Goal: Find specific page/section: Find specific page/section

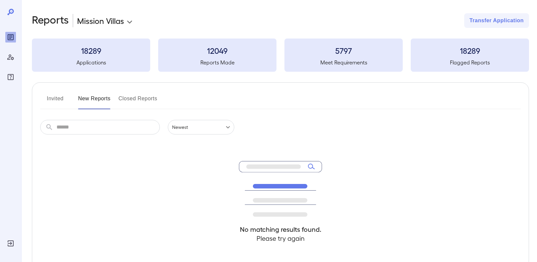
click at [99, 115] on div "Invited New Reports Closed Reports ​ ​ Newest ****** No matching results found.…" at bounding box center [280, 182] width 497 height 201
click at [98, 98] on button "New Reports" at bounding box center [94, 101] width 33 height 16
